Goal: Transaction & Acquisition: Obtain resource

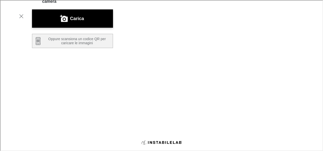
scroll to position [100, 0]
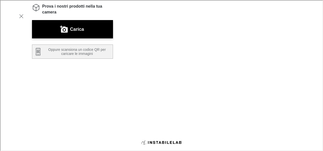
scroll to position [76, 0]
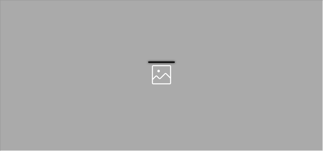
scroll to position [0, 0]
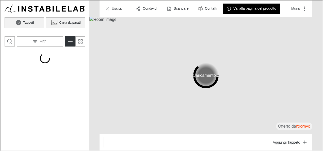
click at [68, 24] on h6 "Carta da parati" at bounding box center [69, 22] width 21 height 5
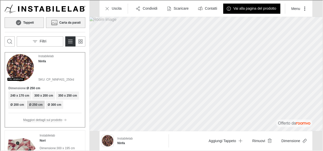
click at [61, 22] on h6 "Carta da parati" at bounding box center [69, 22] width 21 height 5
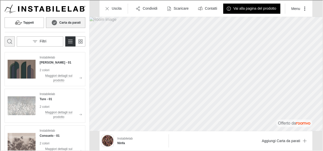
click at [6, 40] on icon "Apri la casella di ricerca" at bounding box center [9, 41] width 6 height 6
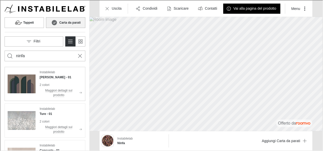
type input "ninfa"
click at [4, 50] on button "Search for products" at bounding box center [9, 55] width 10 height 10
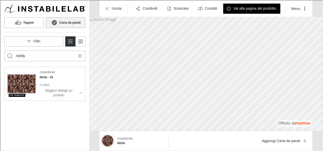
click at [17, 82] on img "See Ninfa in the room" at bounding box center [21, 83] width 28 height 28
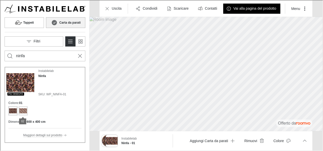
click at [21, 107] on div "Product colors" at bounding box center [23, 110] width 8 height 8
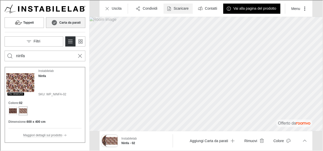
click at [183, 8] on p "Scaricare" at bounding box center [180, 8] width 15 height 5
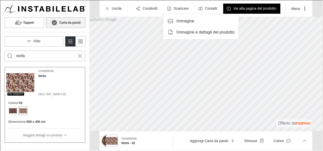
click at [181, 31] on p "Immagine e dettagli del prodotto" at bounding box center [205, 32] width 58 height 6
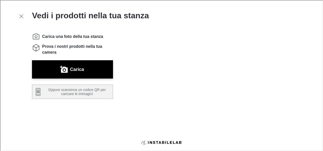
click at [83, 59] on div "Carica una foto della tua stanza Prova i nostri prodotti nella tua camera Caric…" at bounding box center [67, 107] width 89 height 166
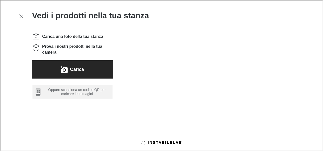
click at [84, 66] on button "Carica" at bounding box center [72, 69] width 81 height 18
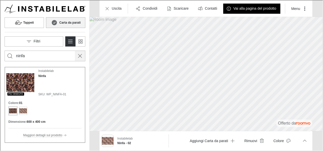
click at [79, 57] on icon "Cancel search" at bounding box center [80, 55] width 6 height 6
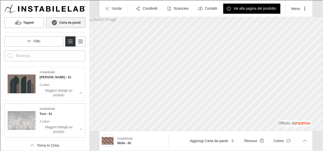
scroll to position [76, 0]
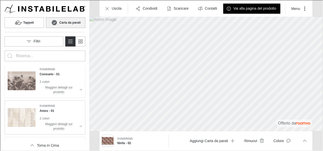
click at [19, 113] on img "See Amos in the room" at bounding box center [21, 117] width 28 height 28
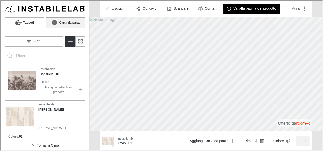
click at [306, 140] on icon "More actions" at bounding box center [304, 140] width 5 height 5
click at [280, 130] on button "Dimensione" at bounding box center [277, 128] width 61 height 10
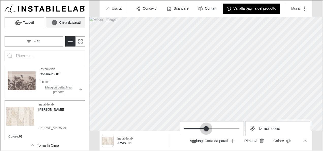
type input "1"
drag, startPoint x: 241, startPoint y: 127, endPoint x: 238, endPoint y: 129, distance: 3.3
click at [238, 129] on span at bounding box center [239, 128] width 5 height 5
drag, startPoint x: 214, startPoint y: 63, endPoint x: 228, endPoint y: 69, distance: 15.6
click at [228, 69] on div at bounding box center [161, 75] width 322 height 150
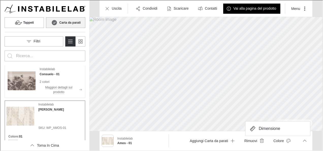
drag, startPoint x: 214, startPoint y: 55, endPoint x: 241, endPoint y: 63, distance: 28.1
click at [241, 63] on div at bounding box center [161, 75] width 322 height 150
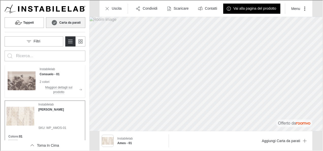
click at [70, 25] on button "Carta da parati" at bounding box center [65, 22] width 39 height 11
click at [35, 23] on button "Tappeti" at bounding box center [23, 22] width 39 height 11
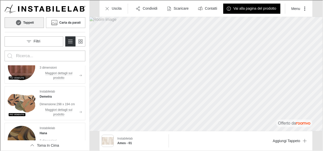
scroll to position [153, 0]
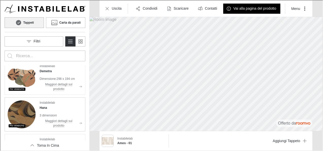
click at [27, 112] on img "See Hana in the room" at bounding box center [21, 114] width 28 height 28
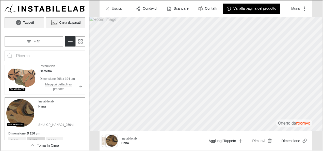
click at [63, 23] on h6 "Carta da parati" at bounding box center [69, 22] width 21 height 5
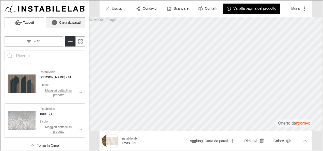
scroll to position [76, 0]
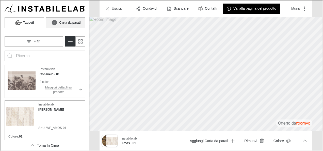
click at [24, 80] on img "See Consuelo in the room" at bounding box center [21, 80] width 28 height 28
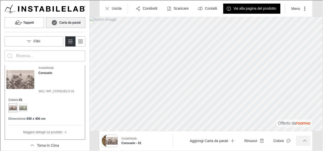
click at [303, 142] on icon "More actions" at bounding box center [304, 140] width 5 height 5
click at [300, 131] on button "Dimensione" at bounding box center [277, 128] width 61 height 10
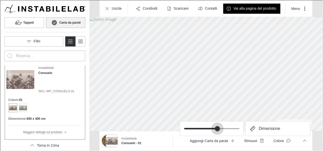
type input "1"
drag, startPoint x: 238, startPoint y: 127, endPoint x: 266, endPoint y: 133, distance: 29.4
click at [266, 133] on div at bounding box center [161, 75] width 322 height 150
drag, startPoint x: 247, startPoint y: 54, endPoint x: 263, endPoint y: 59, distance: 16.7
click at [263, 59] on div at bounding box center [161, 75] width 322 height 150
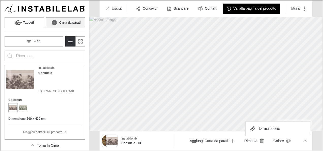
drag, startPoint x: 216, startPoint y: 66, endPoint x: 226, endPoint y: 73, distance: 12.4
click at [226, 73] on div at bounding box center [161, 75] width 322 height 150
